Goal: Find specific page/section: Find specific page/section

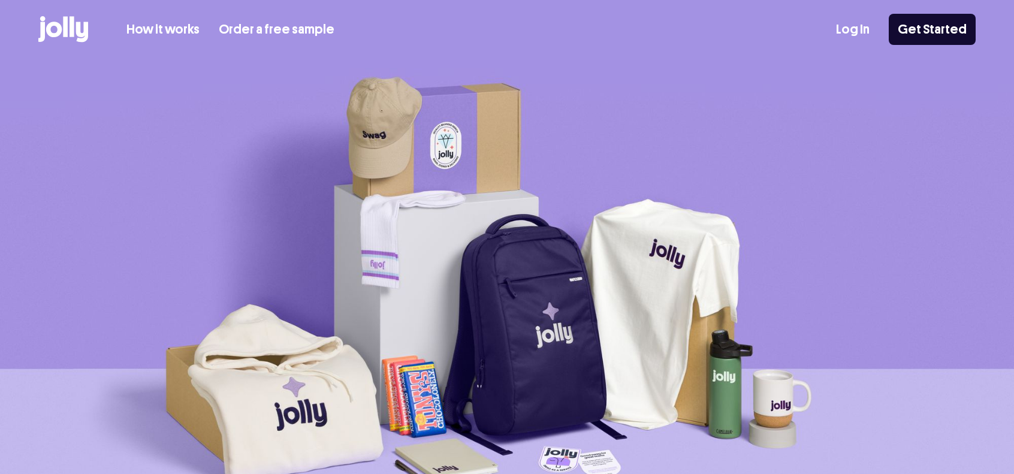
click at [859, 20] on link "Log In" at bounding box center [853, 30] width 34 height 20
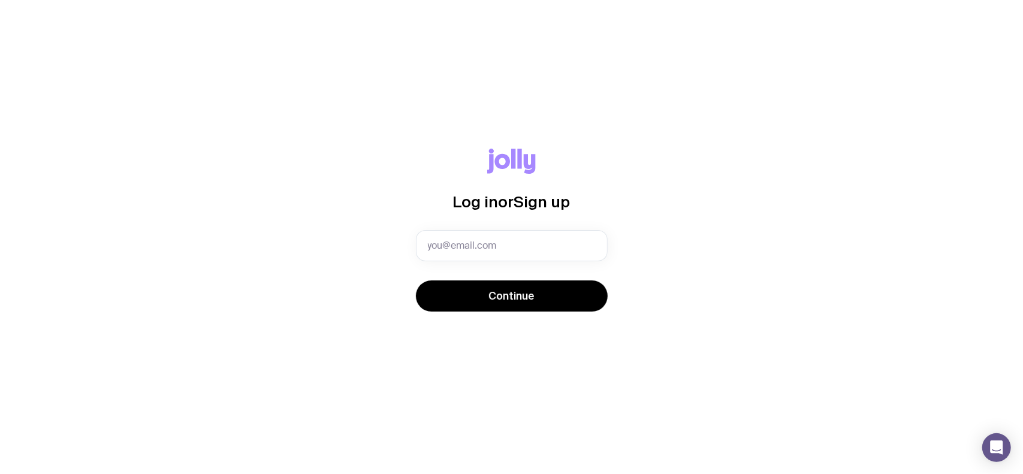
type input "marketingmedia@ada.com.au"
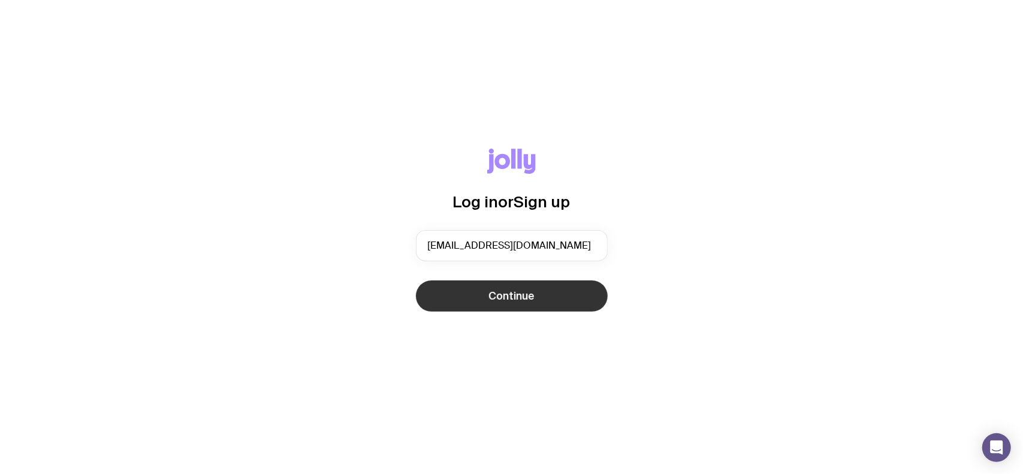
click at [552, 307] on button "Continue" at bounding box center [512, 295] width 192 height 31
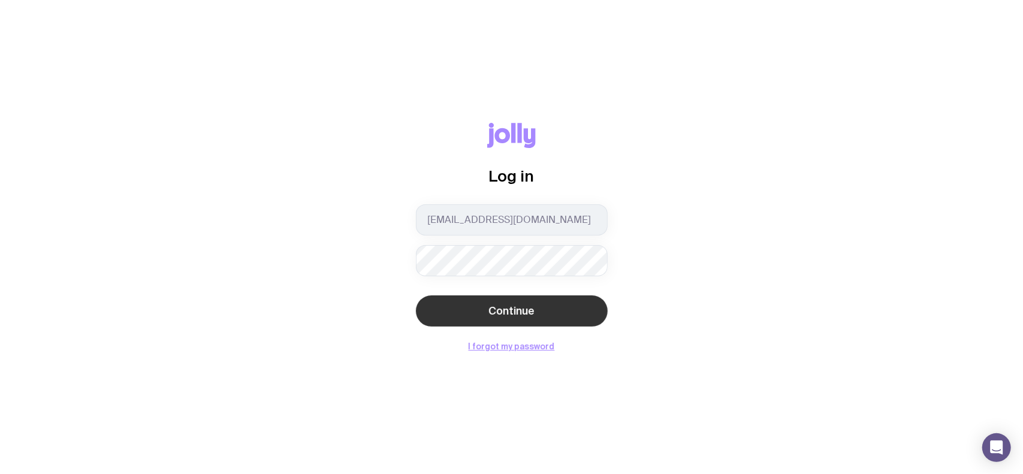
click at [521, 309] on span "Continue" at bounding box center [511, 311] width 46 height 14
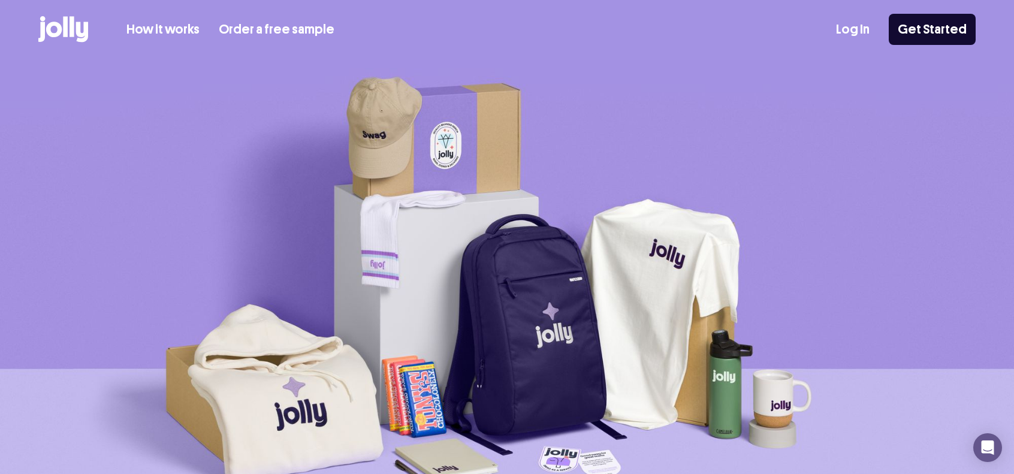
click at [860, 29] on link "Log In" at bounding box center [853, 30] width 34 height 20
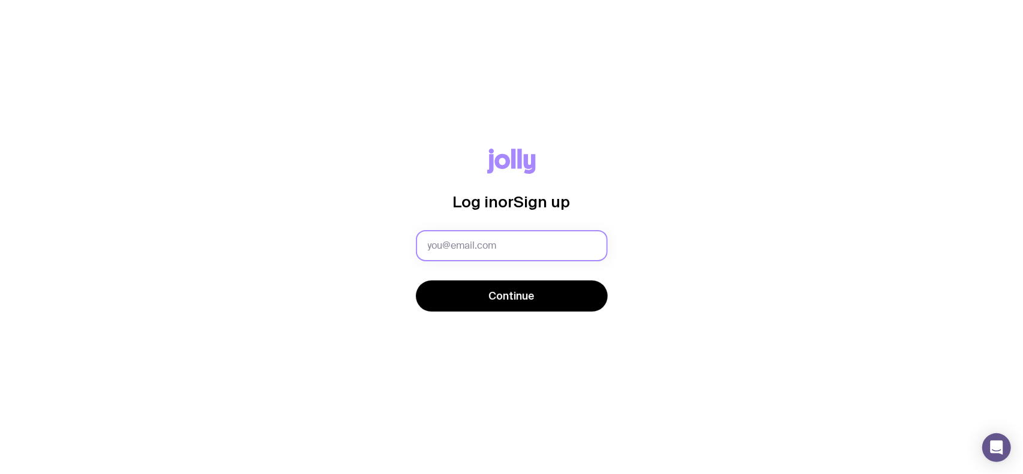
type input "[PERSON_NAME][EMAIL_ADDRESS][PERSON_NAME][DOMAIN_NAME]"
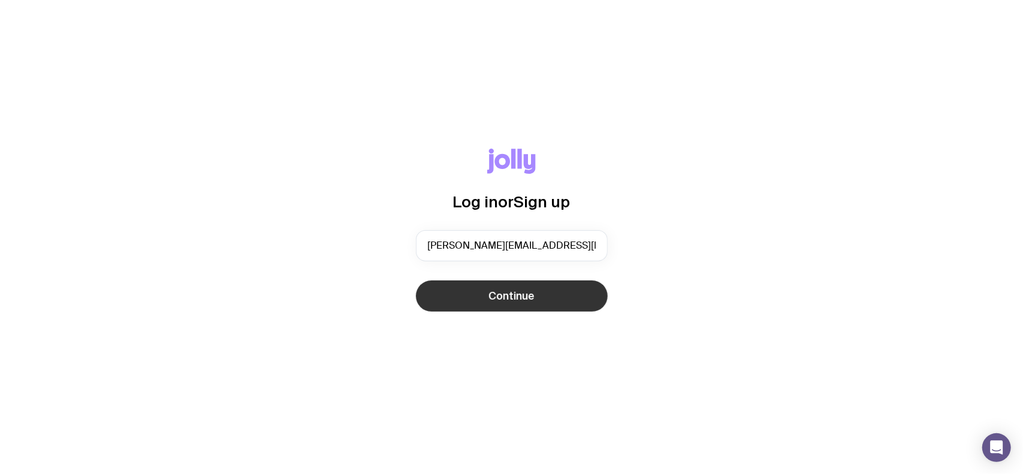
click at [534, 299] on span "Continue" at bounding box center [511, 296] width 46 height 14
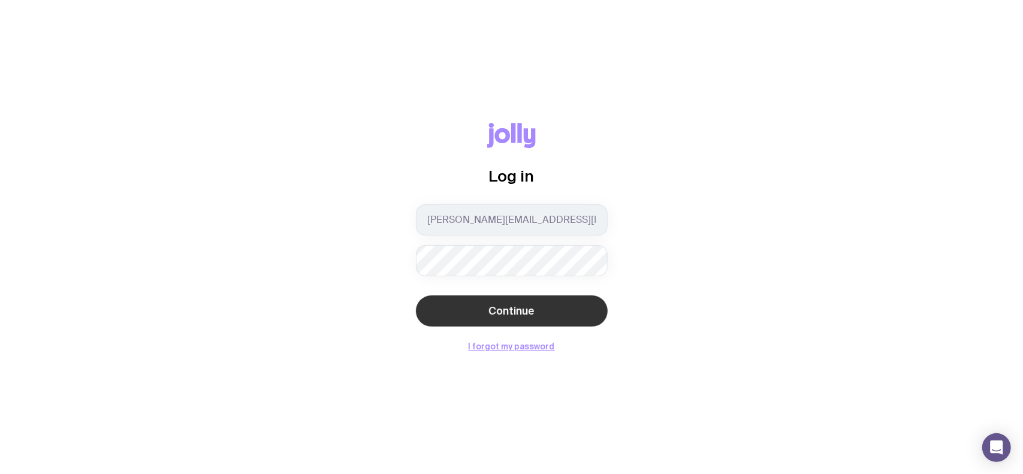
click at [518, 310] on span "Continue" at bounding box center [511, 311] width 46 height 14
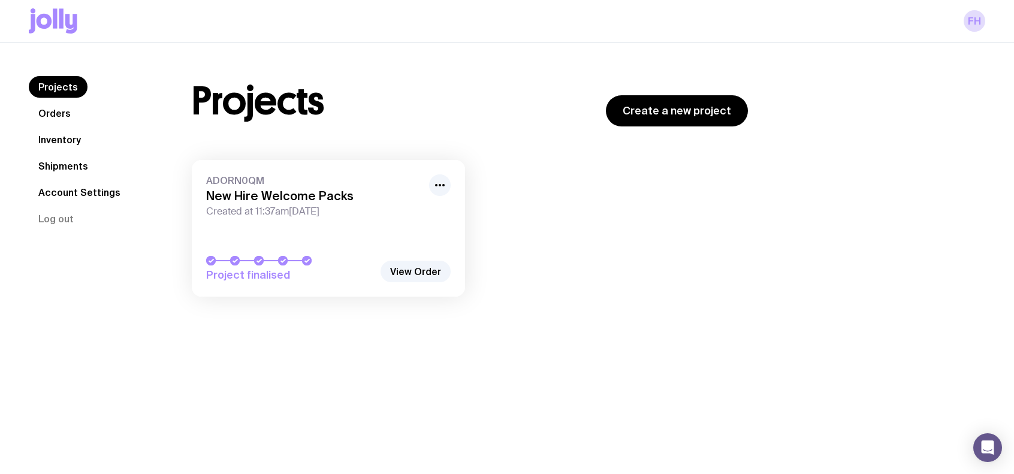
click at [57, 111] on link "Orders" at bounding box center [55, 113] width 52 height 22
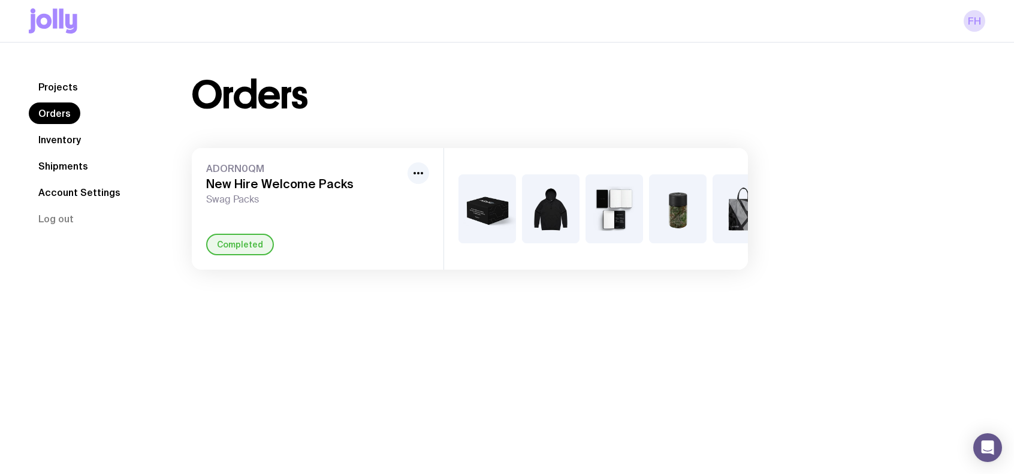
click at [60, 137] on link "Inventory" at bounding box center [60, 140] width 62 height 22
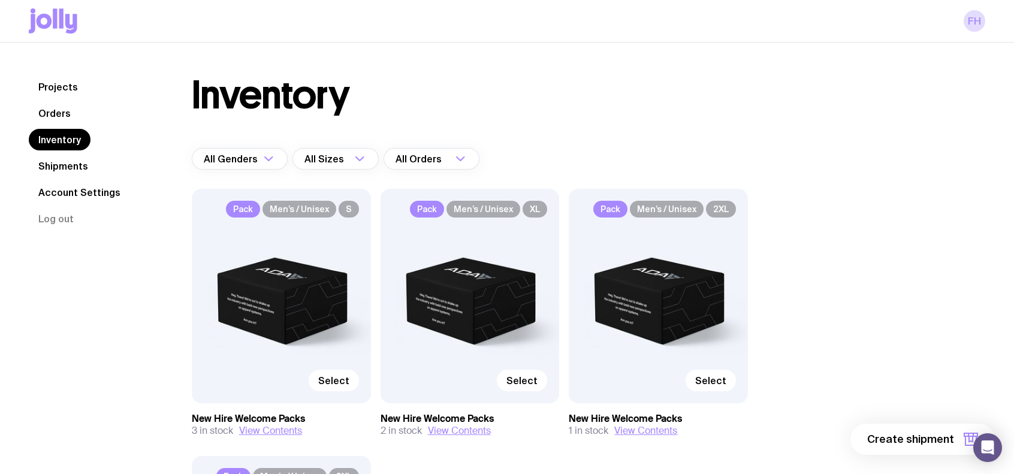
click at [55, 165] on link "Shipments" at bounding box center [63, 166] width 69 height 22
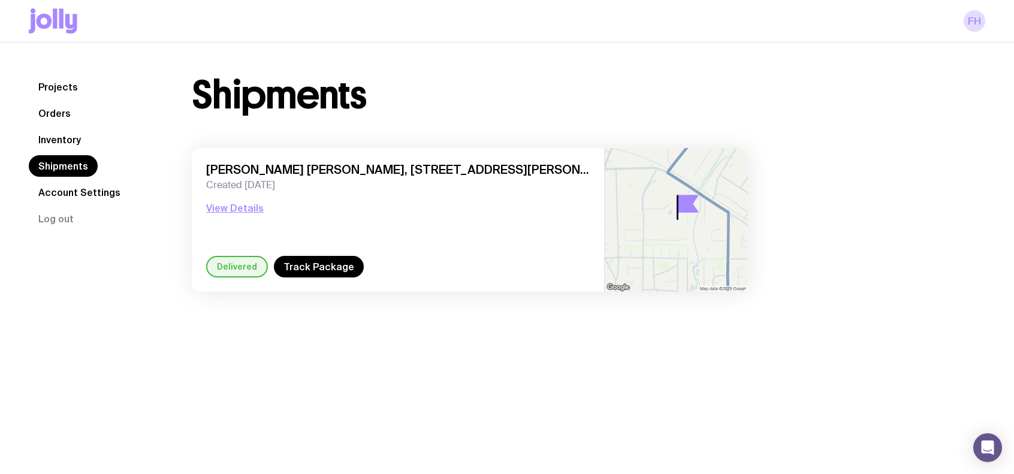
click at [53, 107] on link "Orders" at bounding box center [55, 113] width 52 height 22
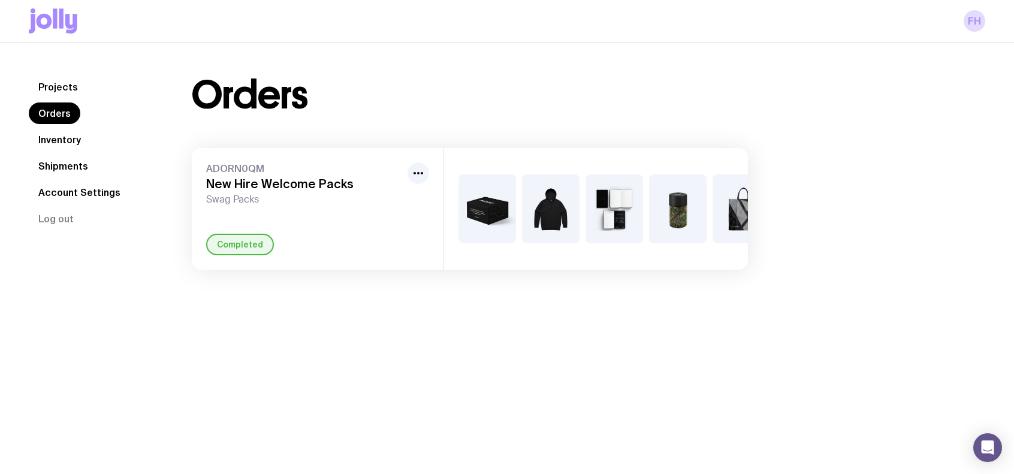
scroll to position [0, 226]
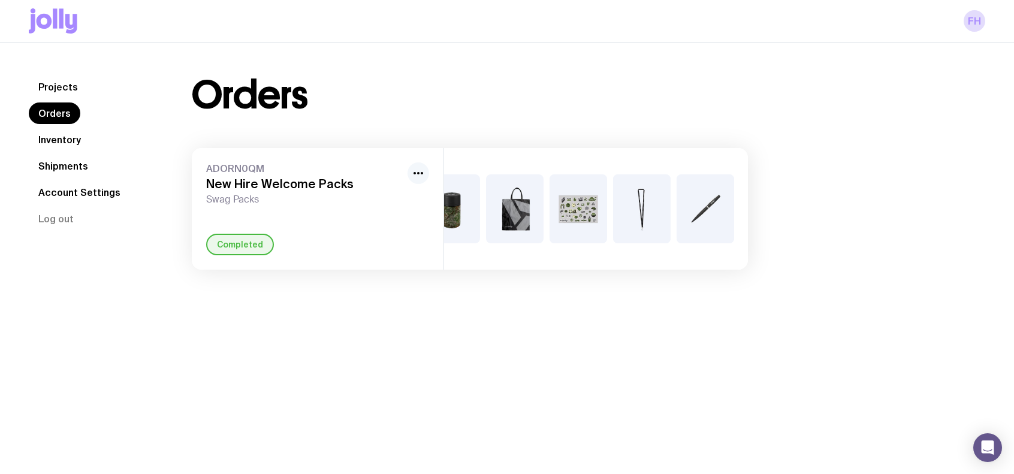
click at [419, 170] on icon "button" at bounding box center [418, 173] width 14 height 14
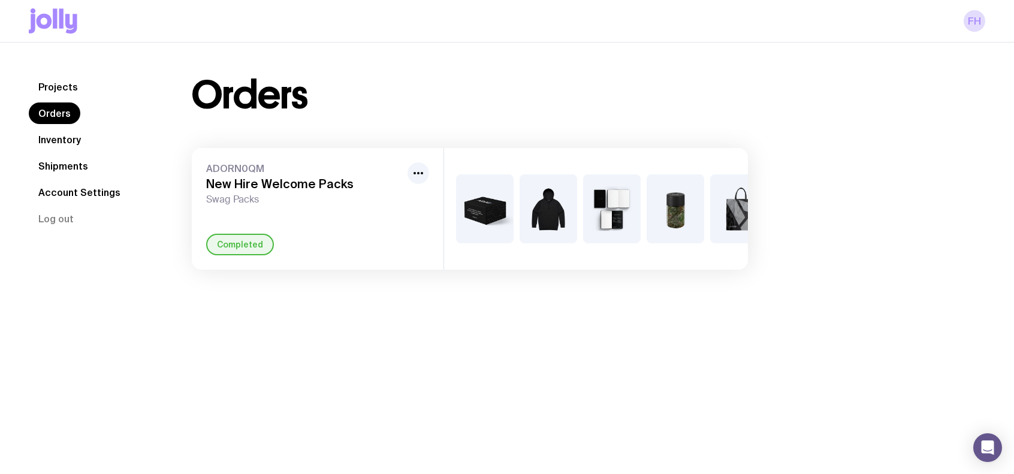
scroll to position [0, 0]
click at [81, 188] on link "Account Settings" at bounding box center [79, 193] width 101 height 22
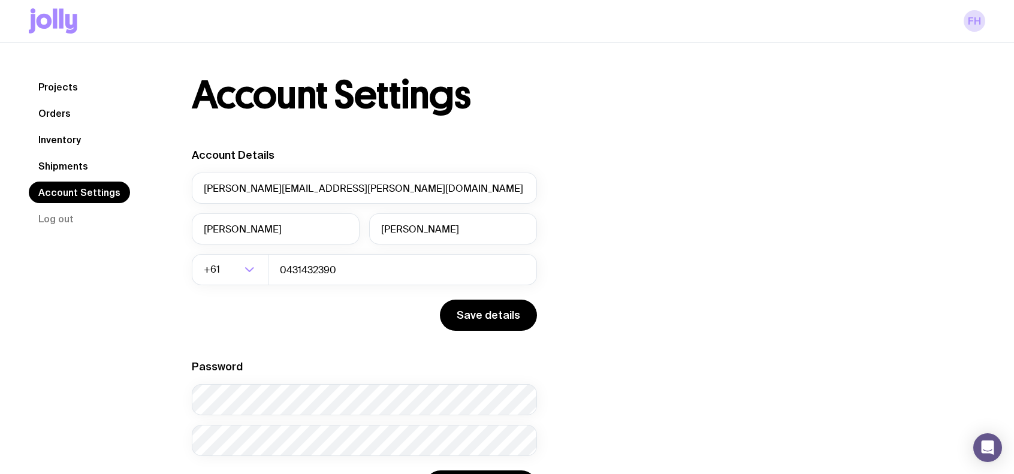
click at [56, 86] on link "Projects" at bounding box center [58, 87] width 59 height 22
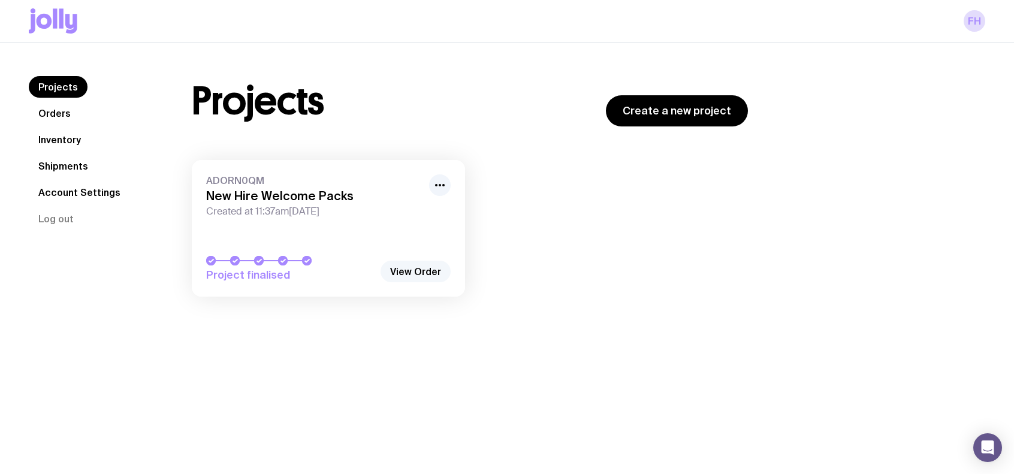
click at [421, 271] on link "View Order" at bounding box center [415, 272] width 70 height 22
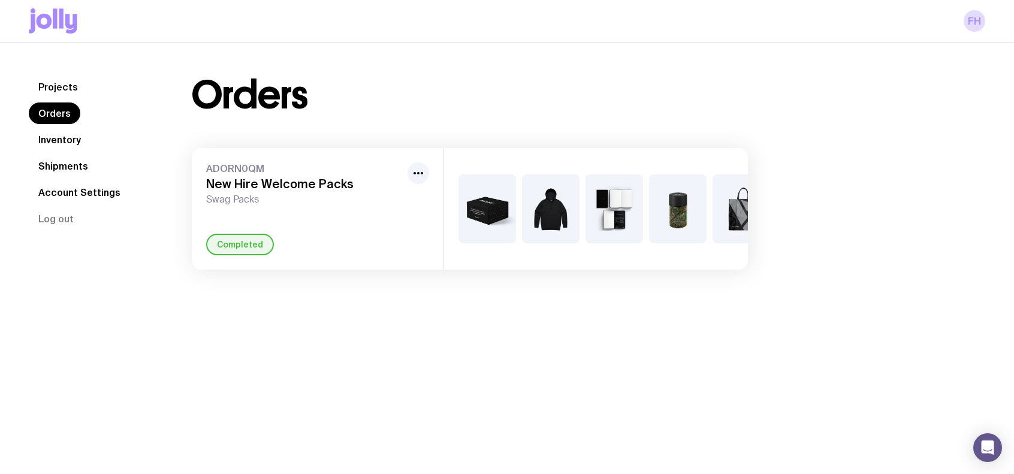
click at [55, 78] on link "Projects" at bounding box center [58, 87] width 59 height 22
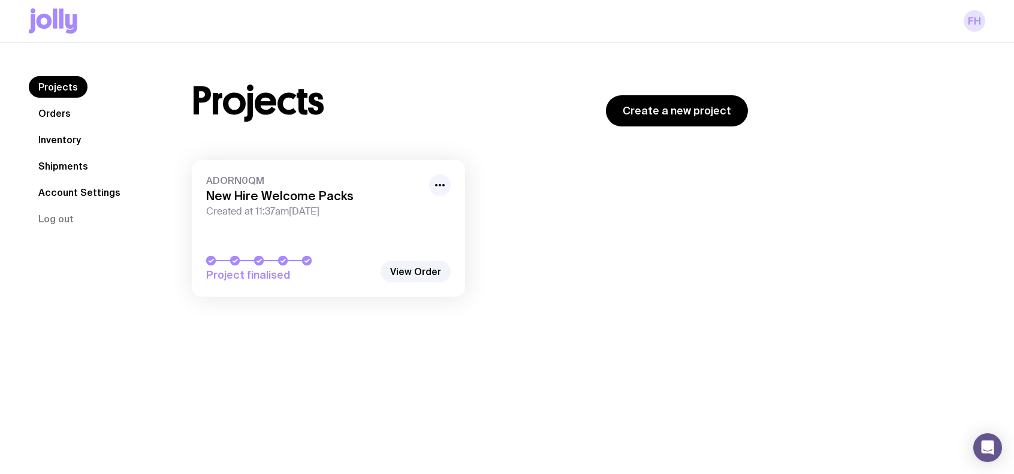
click at [975, 20] on link "FH" at bounding box center [974, 21] width 22 height 22
click at [64, 215] on button "Log out" at bounding box center [56, 219] width 55 height 22
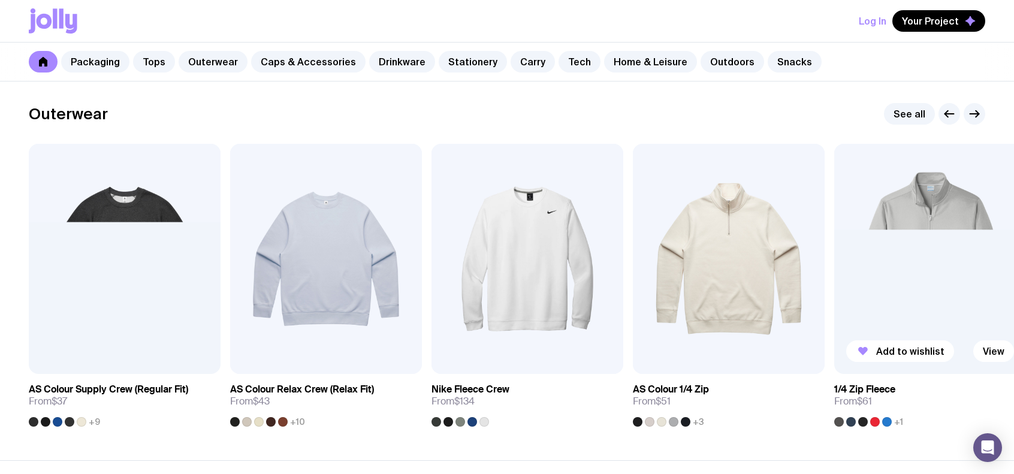
scroll to position [899, 0]
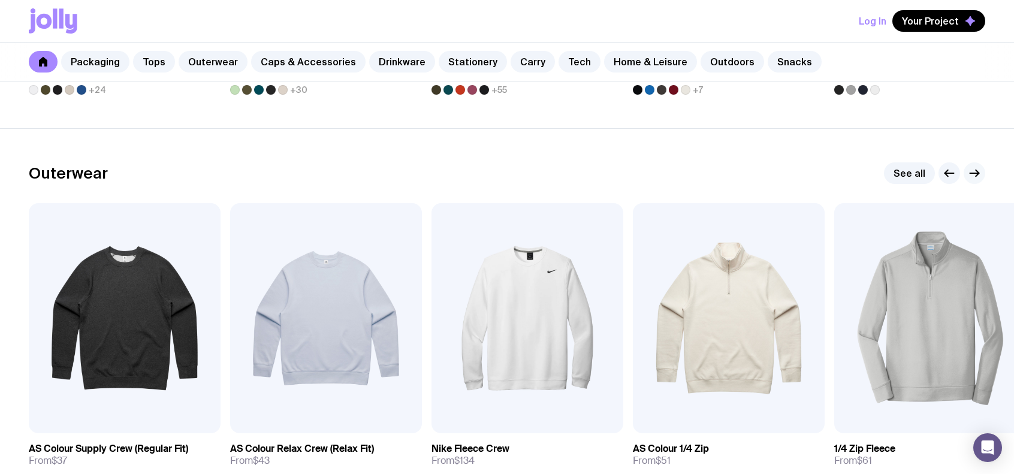
click at [977, 174] on icon "button" at bounding box center [976, 173] width 3 height 7
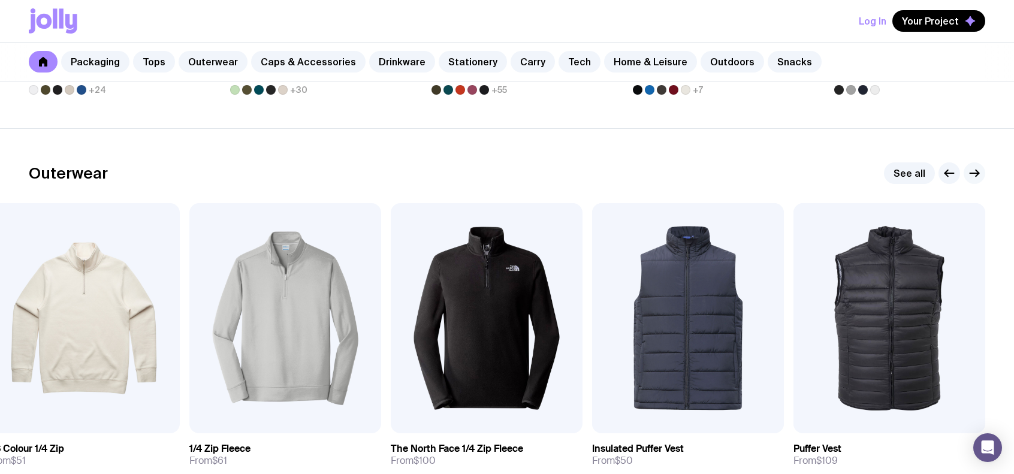
click at [977, 170] on icon "button" at bounding box center [976, 173] width 3 height 7
click at [953, 168] on icon "button" at bounding box center [949, 173] width 14 height 14
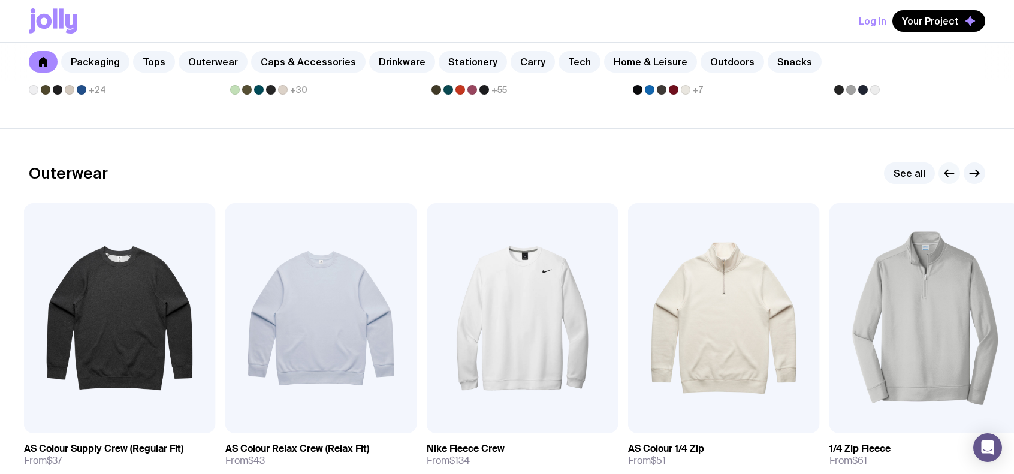
click at [953, 168] on icon "button" at bounding box center [949, 173] width 14 height 14
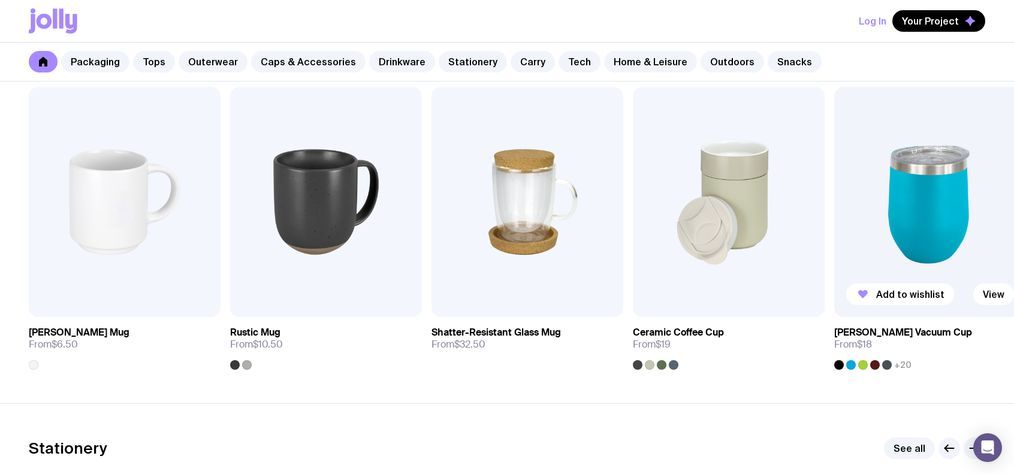
scroll to position [1737, 0]
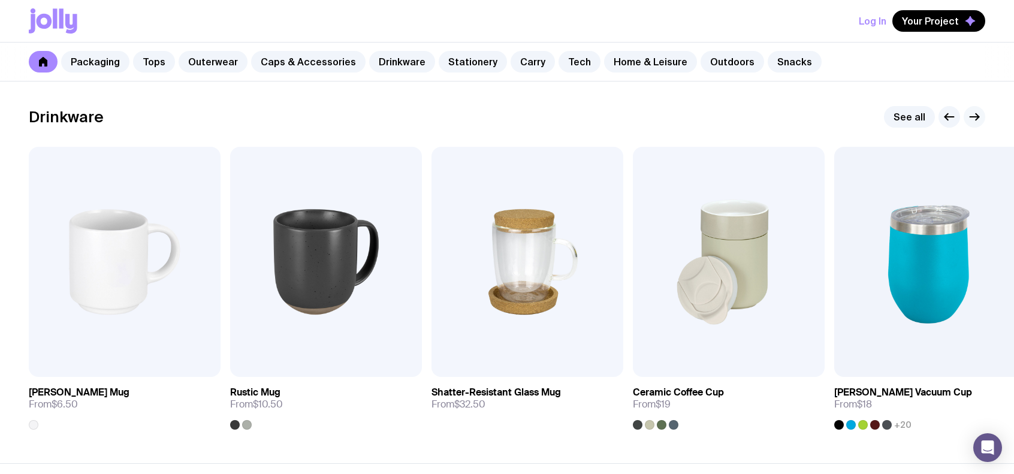
click at [974, 112] on icon "button" at bounding box center [974, 117] width 14 height 14
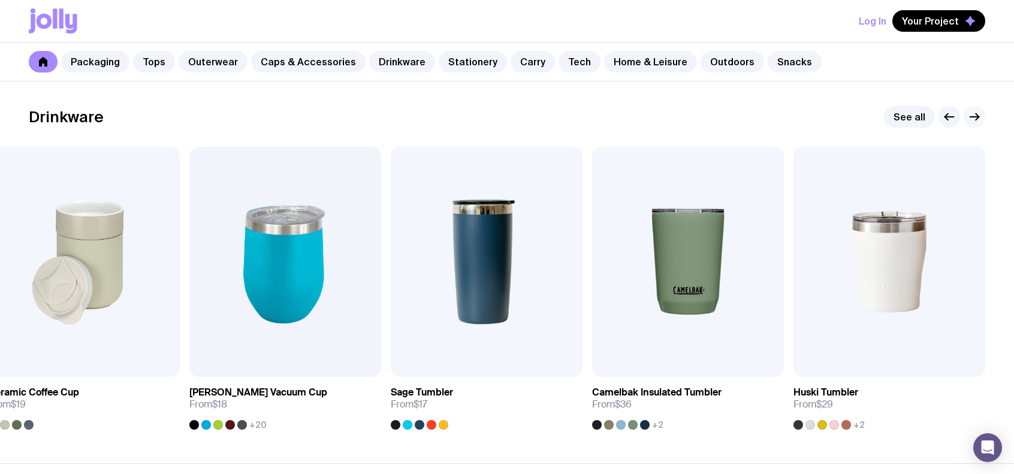
click at [977, 117] on icon "button" at bounding box center [976, 117] width 3 height 7
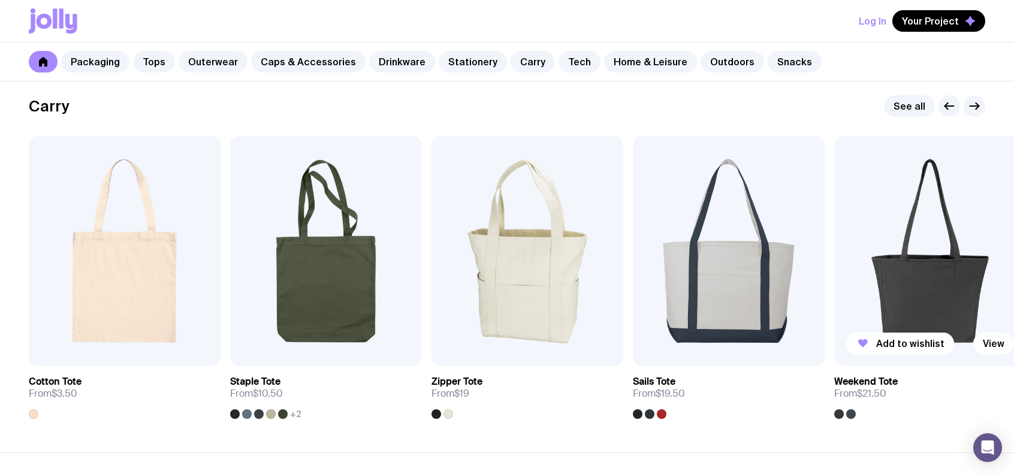
scroll to position [2516, 0]
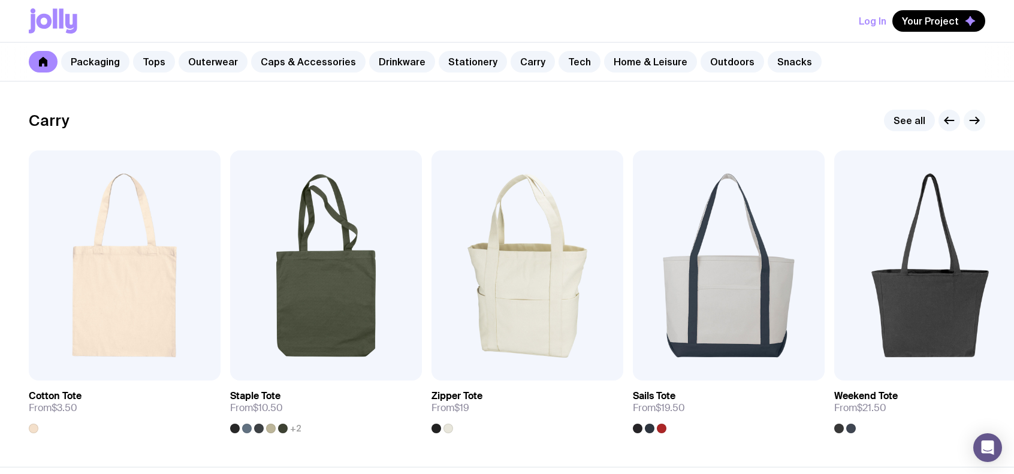
click at [973, 120] on icon "button" at bounding box center [974, 120] width 14 height 14
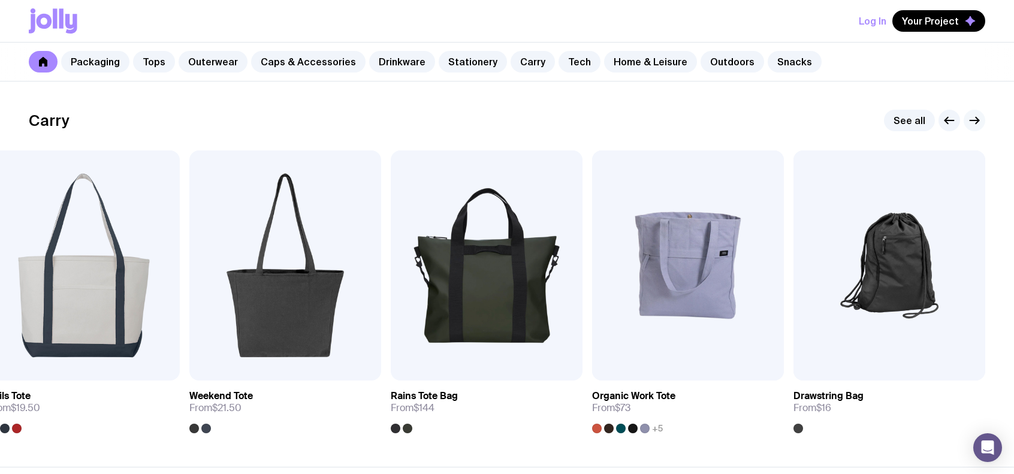
click at [975, 117] on icon "button" at bounding box center [974, 120] width 14 height 14
click at [945, 118] on g "button" at bounding box center [949, 120] width 9 height 7
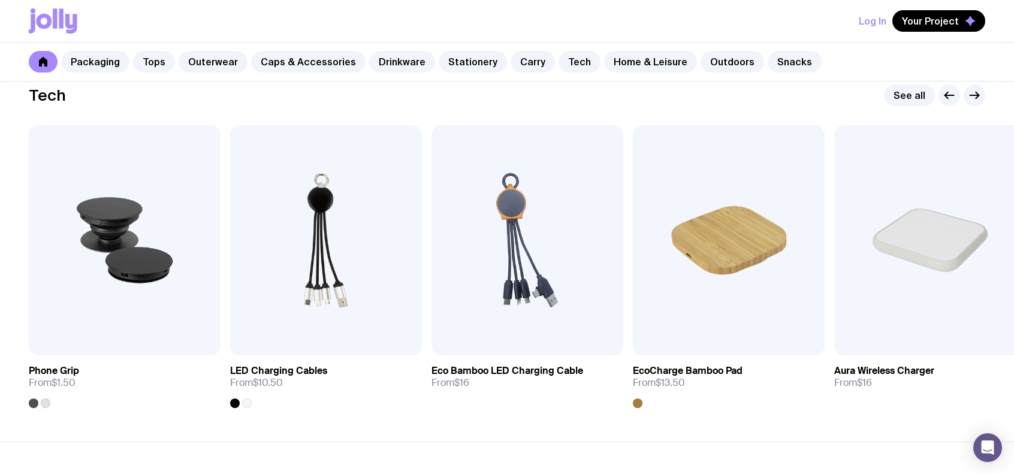
scroll to position [2936, 0]
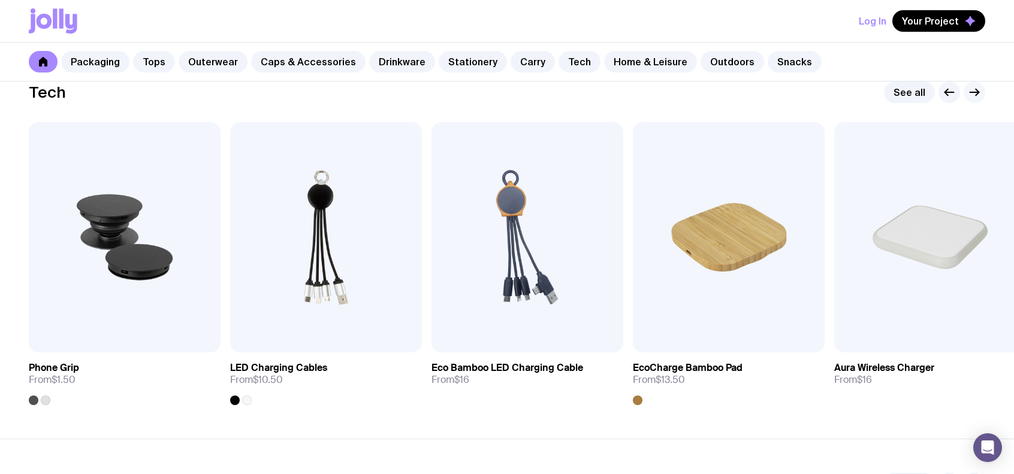
click at [974, 91] on icon "button" at bounding box center [974, 92] width 14 height 14
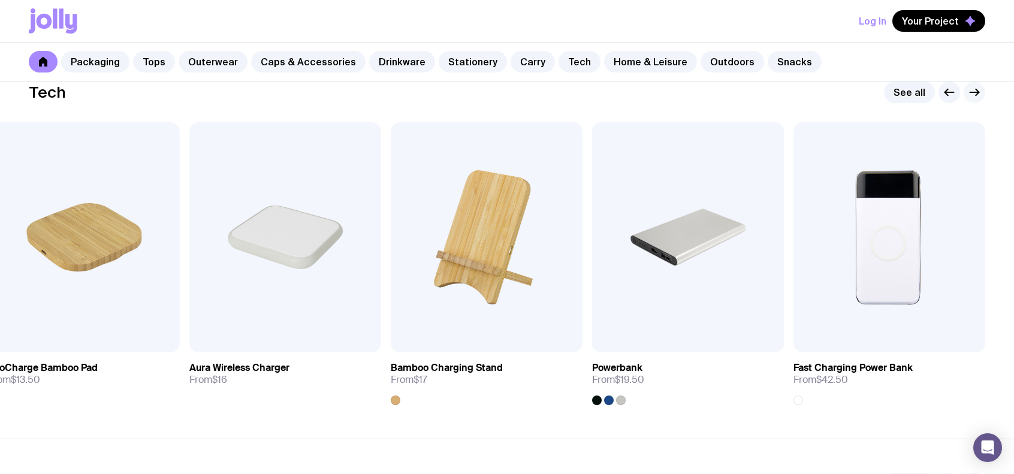
click at [975, 91] on icon "button" at bounding box center [974, 92] width 14 height 14
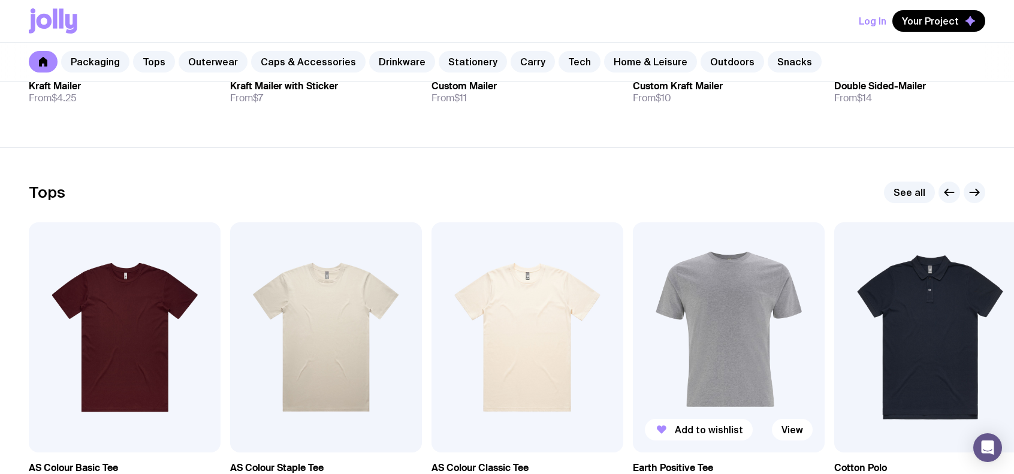
scroll to position [129, 0]
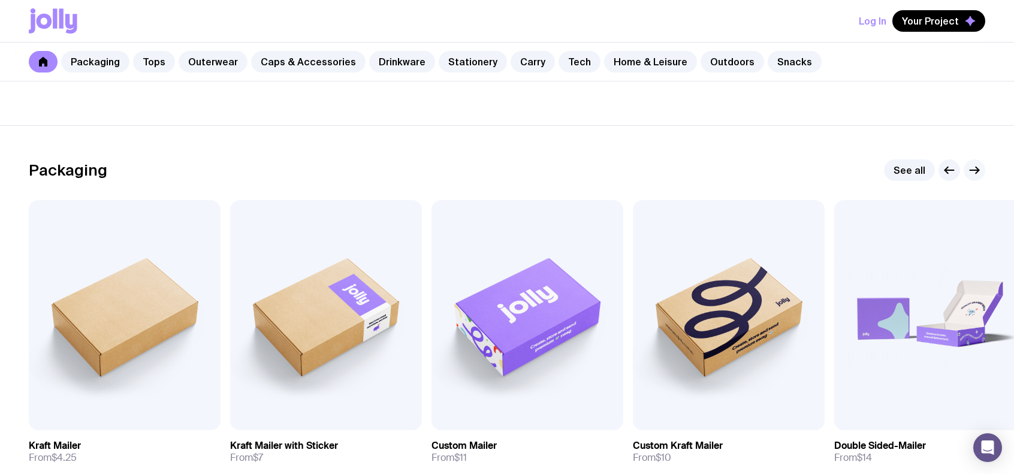
click at [972, 168] on icon "button" at bounding box center [974, 170] width 14 height 14
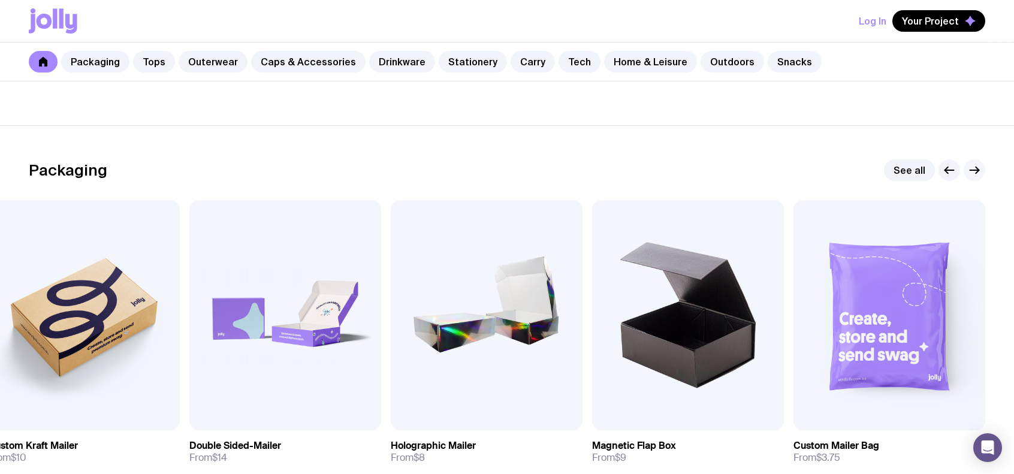
click at [974, 168] on icon "button" at bounding box center [974, 170] width 14 height 14
click at [950, 168] on icon "button" at bounding box center [949, 170] width 14 height 14
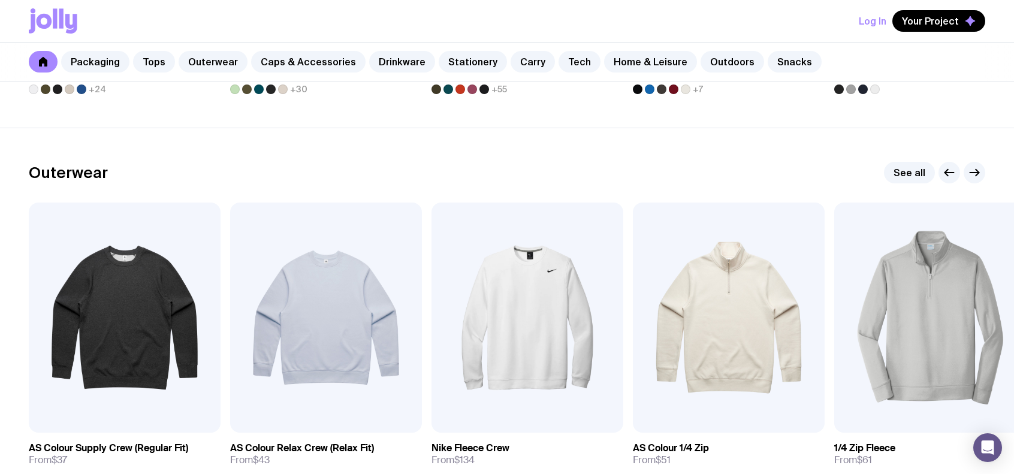
scroll to position [968, 0]
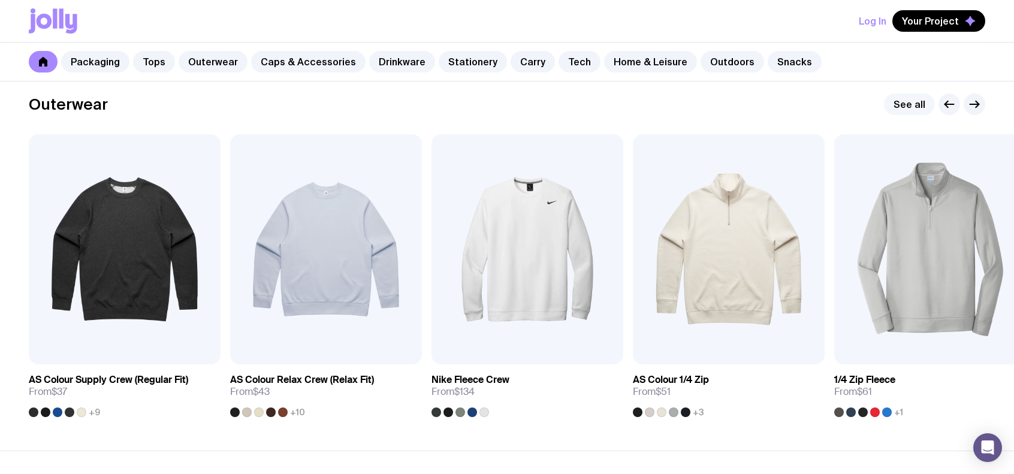
click at [920, 102] on link "See all" at bounding box center [909, 104] width 51 height 22
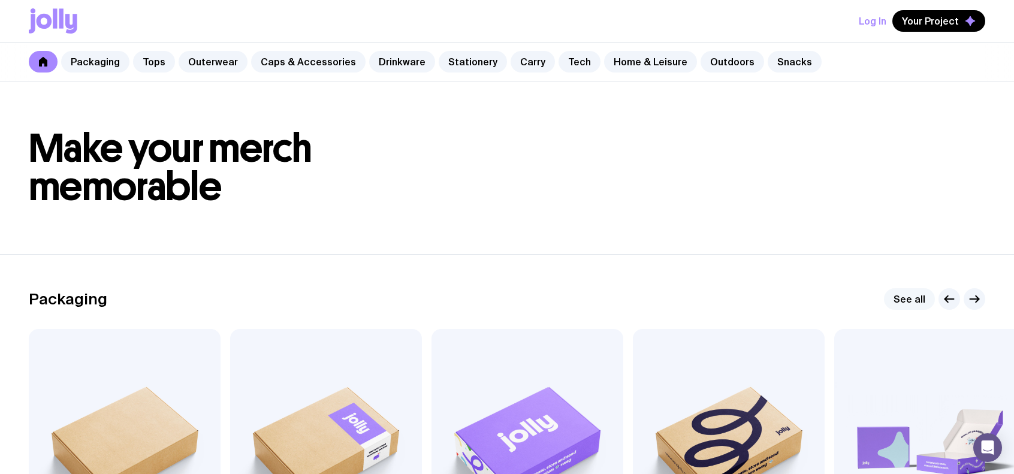
click at [906, 297] on link "See all" at bounding box center [909, 299] width 51 height 22
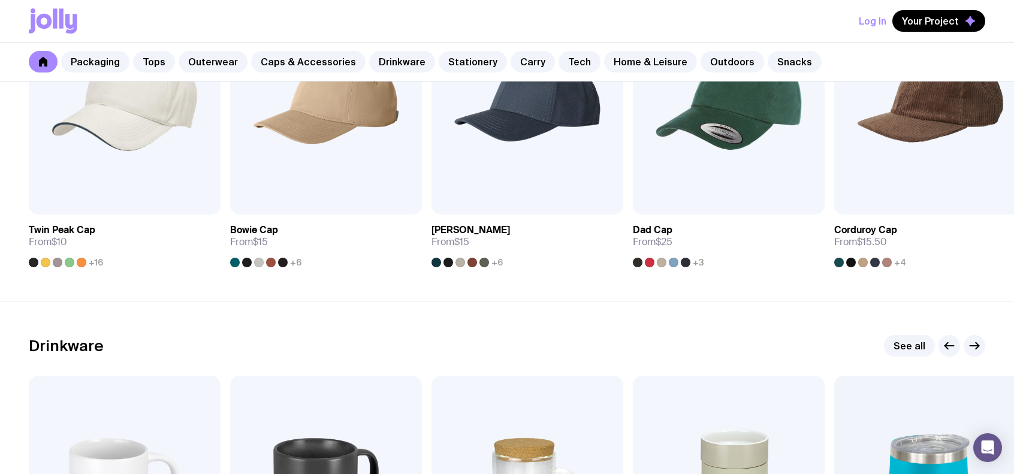
scroll to position [1618, 0]
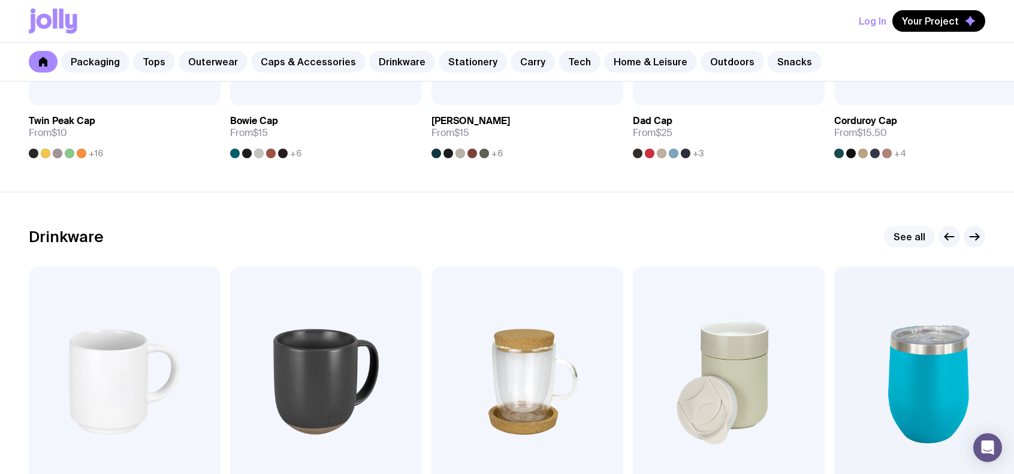
click at [903, 233] on link "See all" at bounding box center [909, 237] width 51 height 22
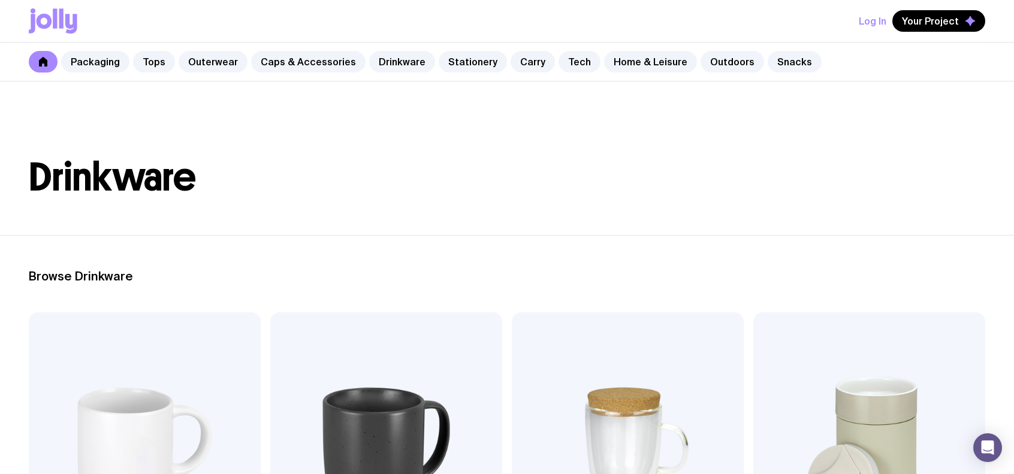
scroll to position [1618, 0]
